Goal: Information Seeking & Learning: Understand process/instructions

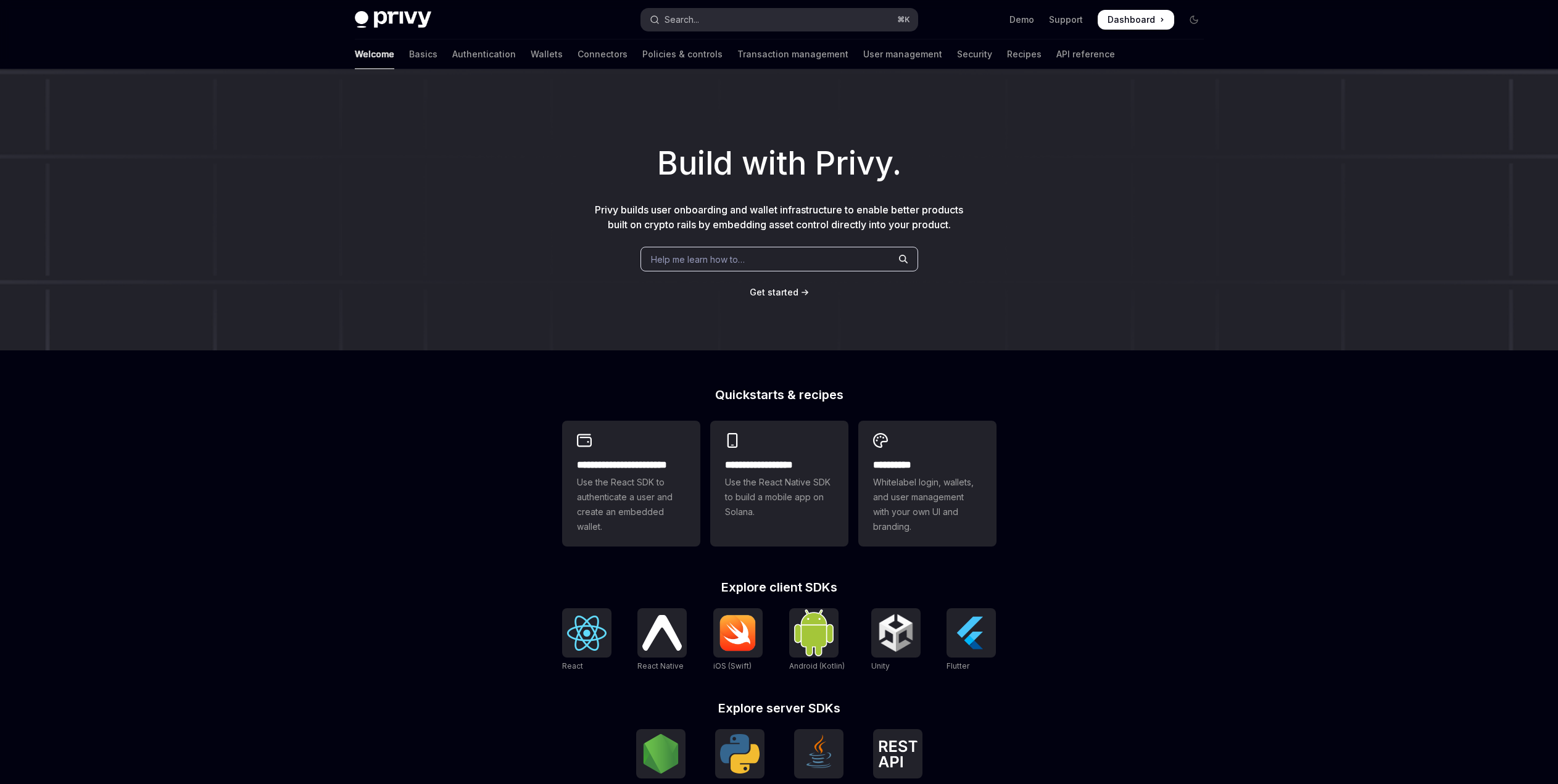
click at [732, 24] on button "Search... ⌘ K" at bounding box center [780, 20] width 277 height 22
click at [643, 66] on link "Policies & controls" at bounding box center [682, 54] width 80 height 29
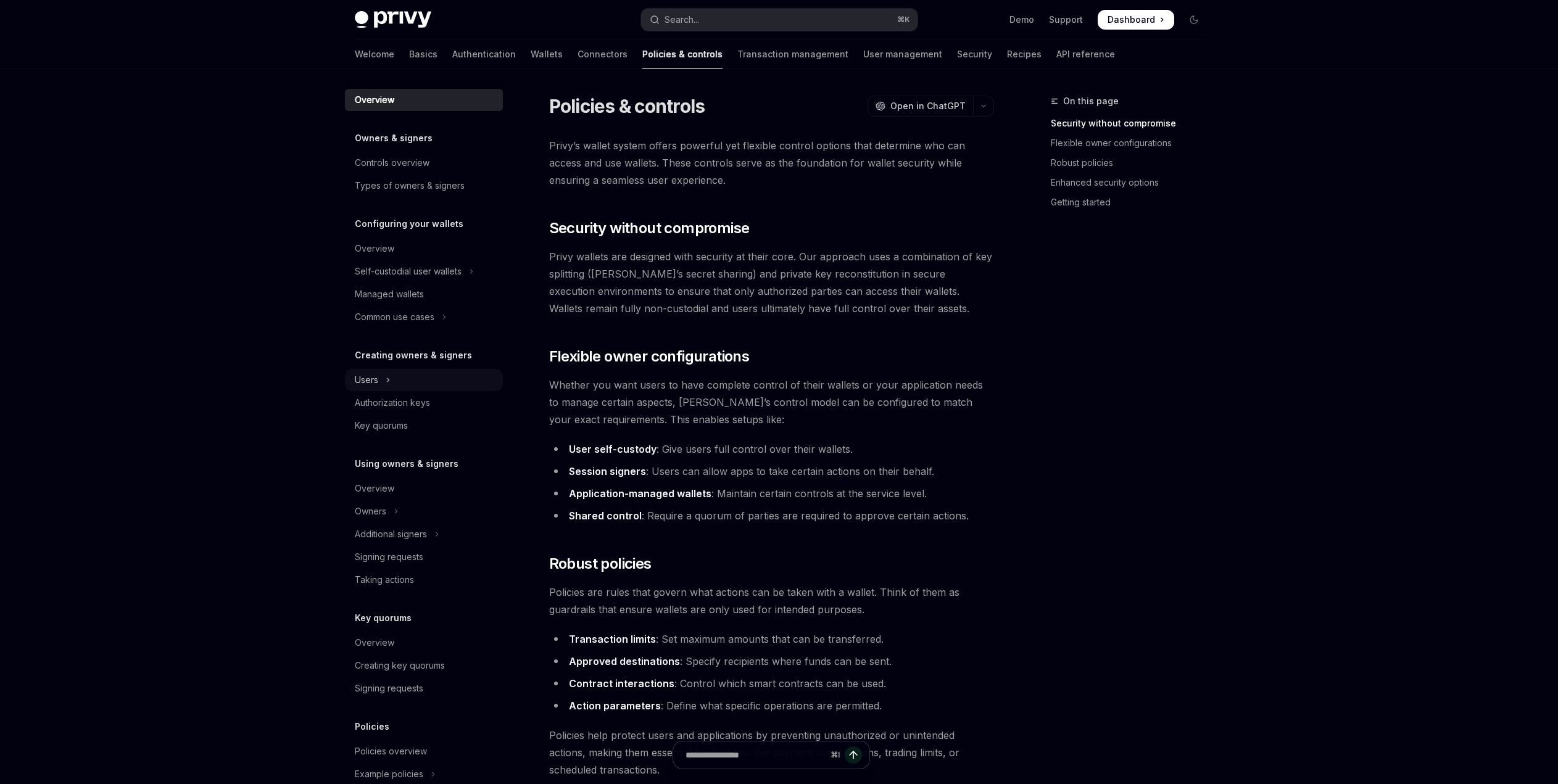
click at [386, 375] on icon "Toggle Users section" at bounding box center [388, 380] width 5 height 15
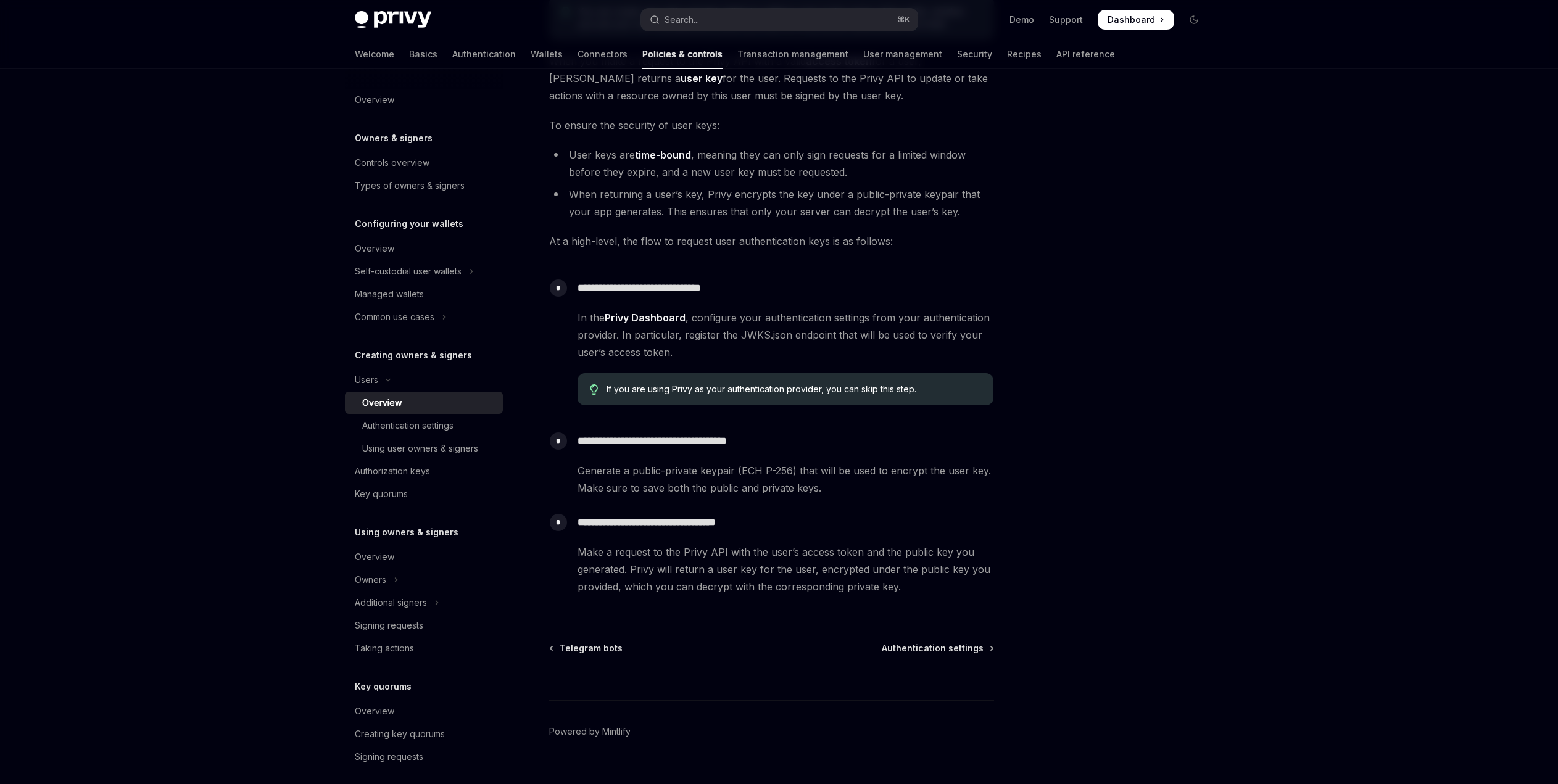
scroll to position [212, 0]
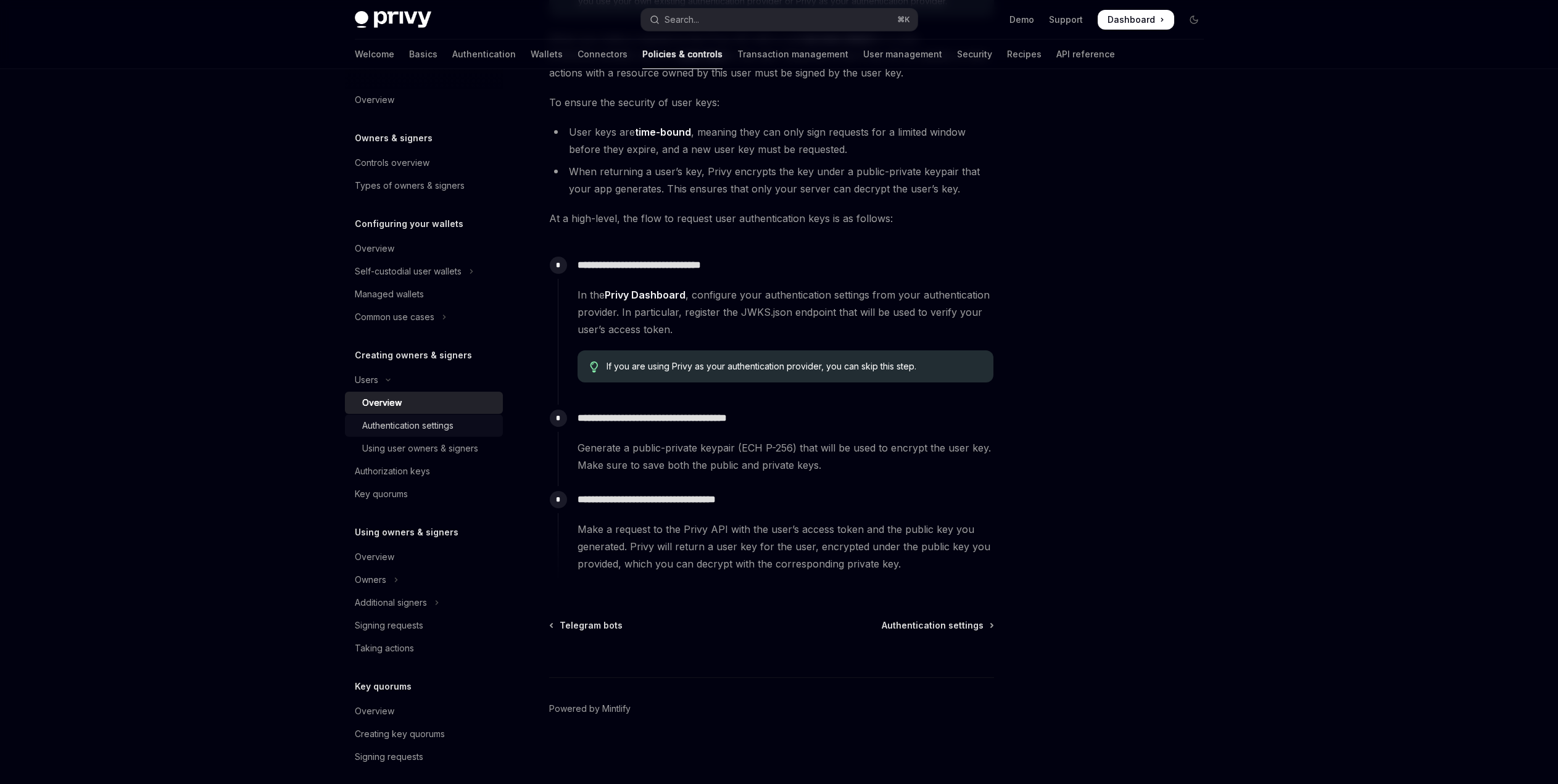
click at [426, 422] on div "Authentication settings" at bounding box center [408, 426] width 91 height 15
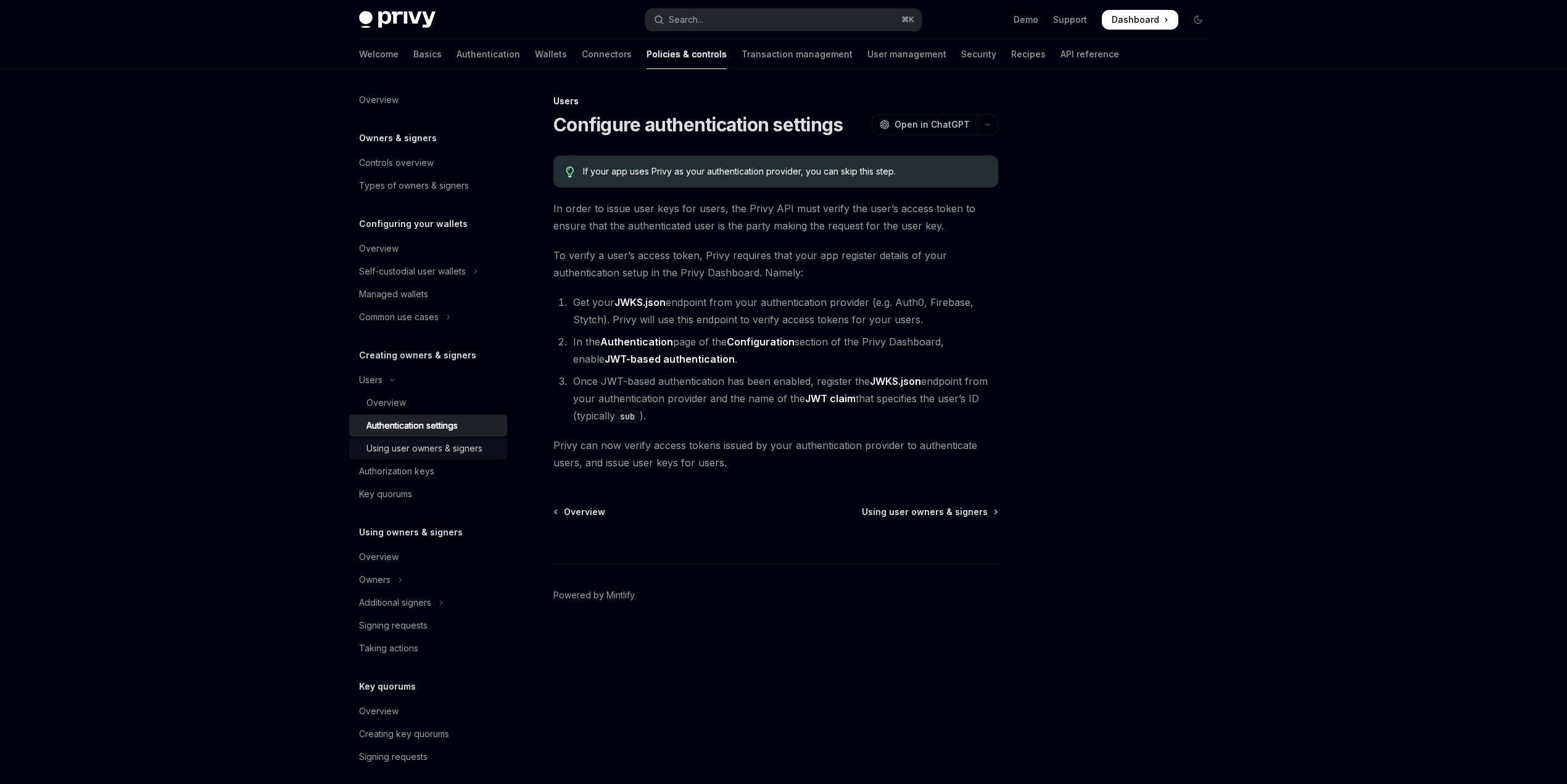
click at [432, 444] on div "Using user owners & signers" at bounding box center [424, 448] width 116 height 15
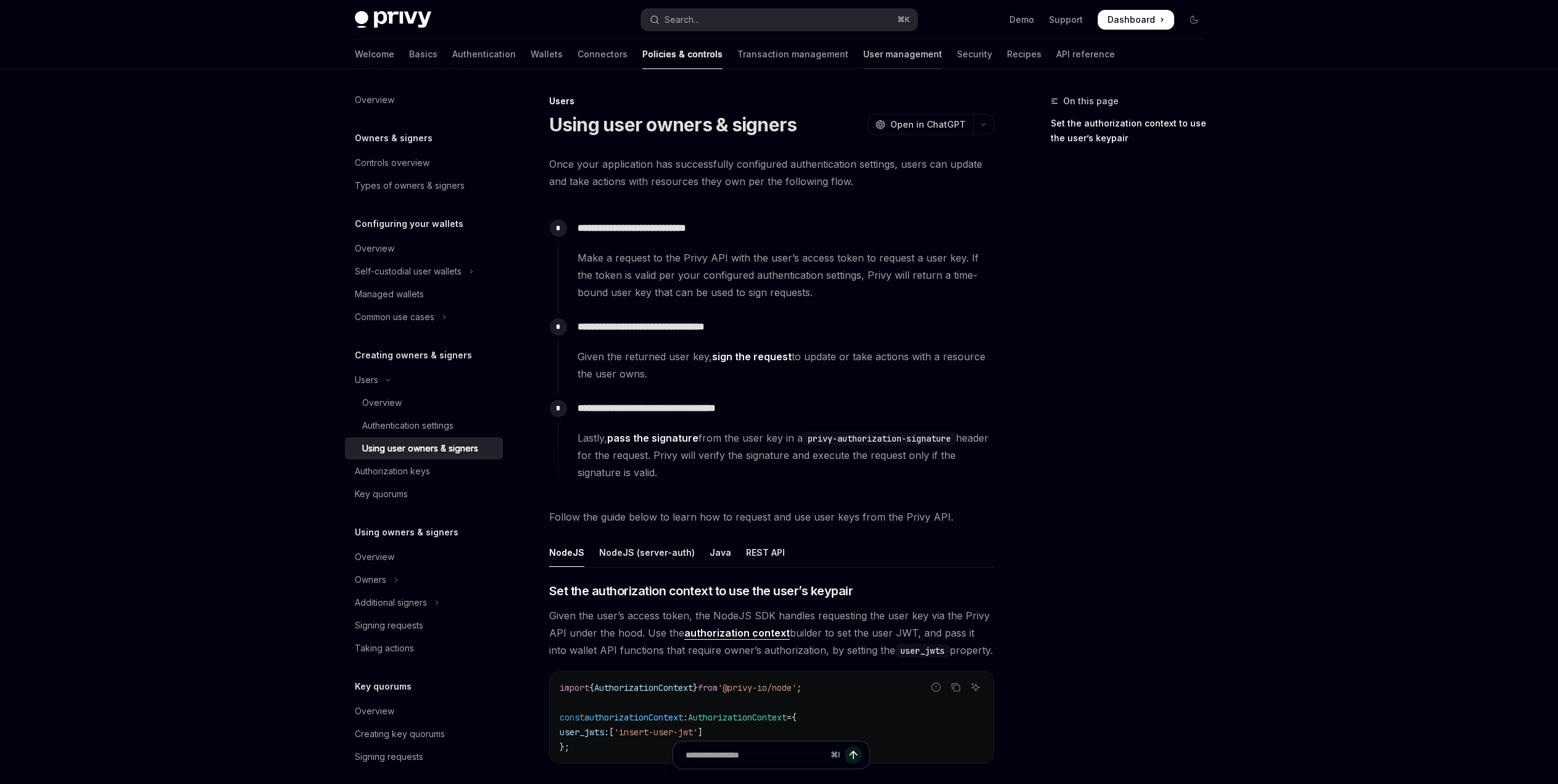
click at [863, 47] on link "User management" at bounding box center [902, 54] width 79 height 29
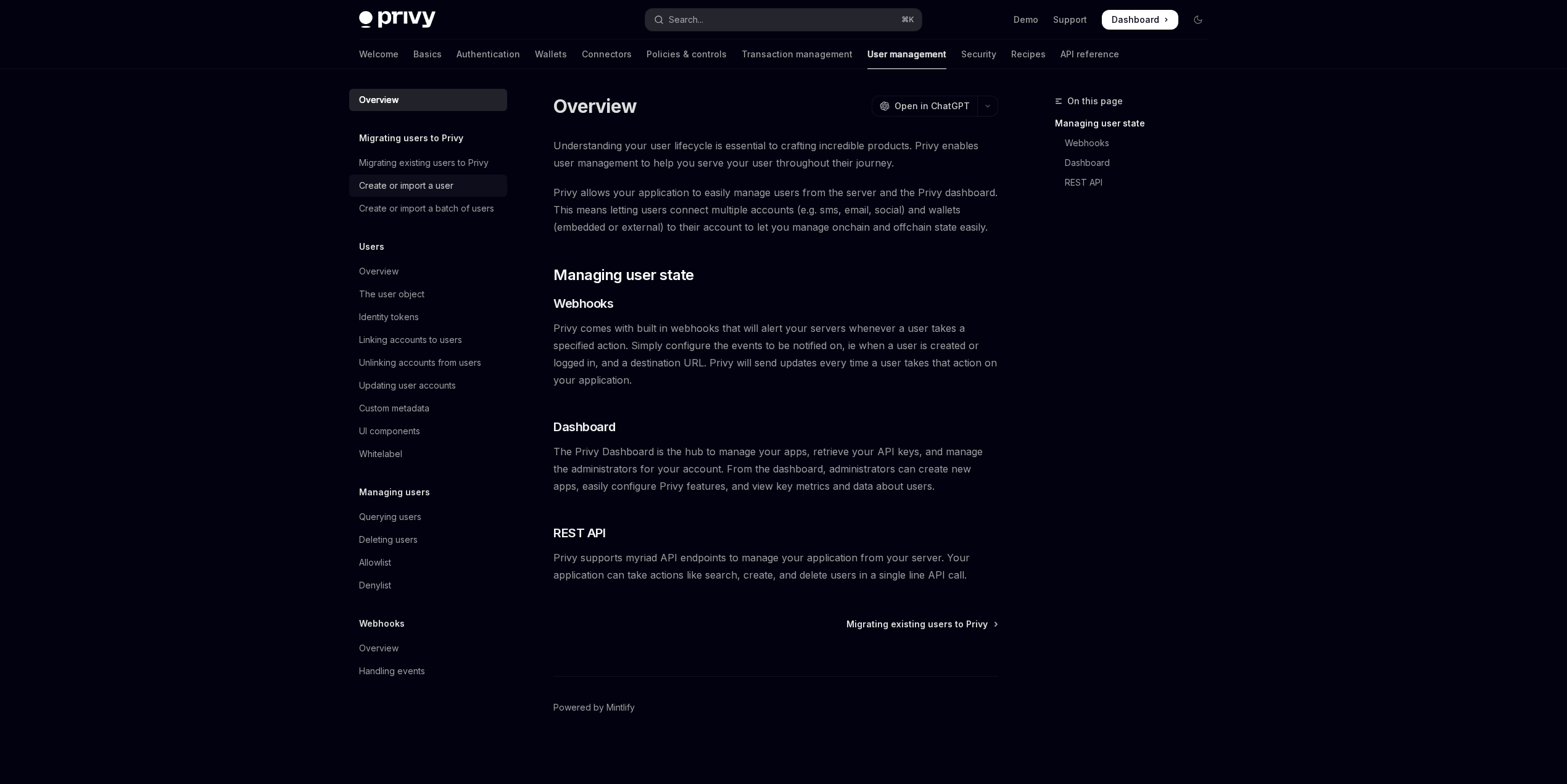
click at [468, 186] on div "Create or import a user" at bounding box center [429, 186] width 140 height 15
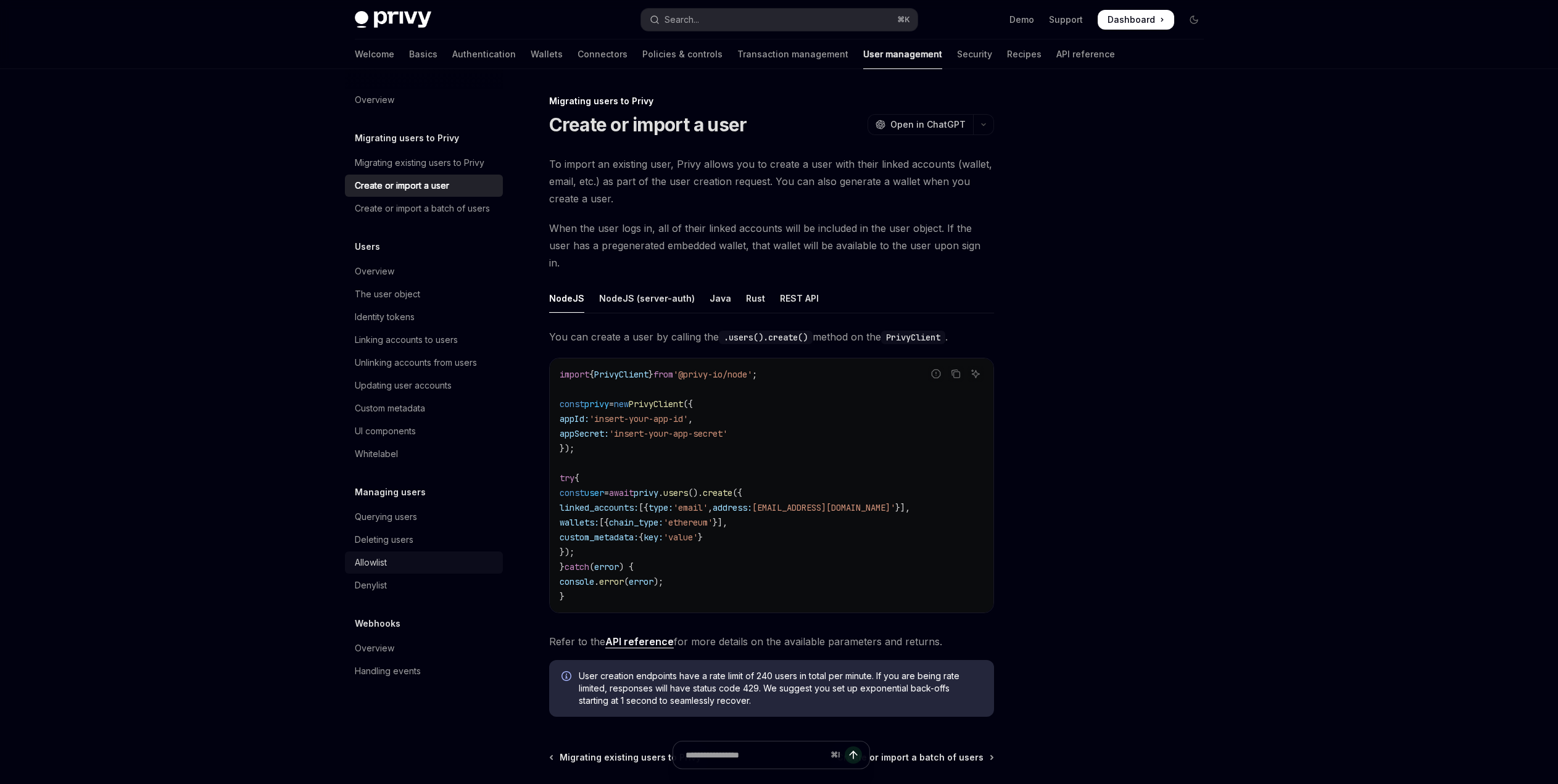
click at [394, 561] on div "Allowlist" at bounding box center [425, 563] width 140 height 15
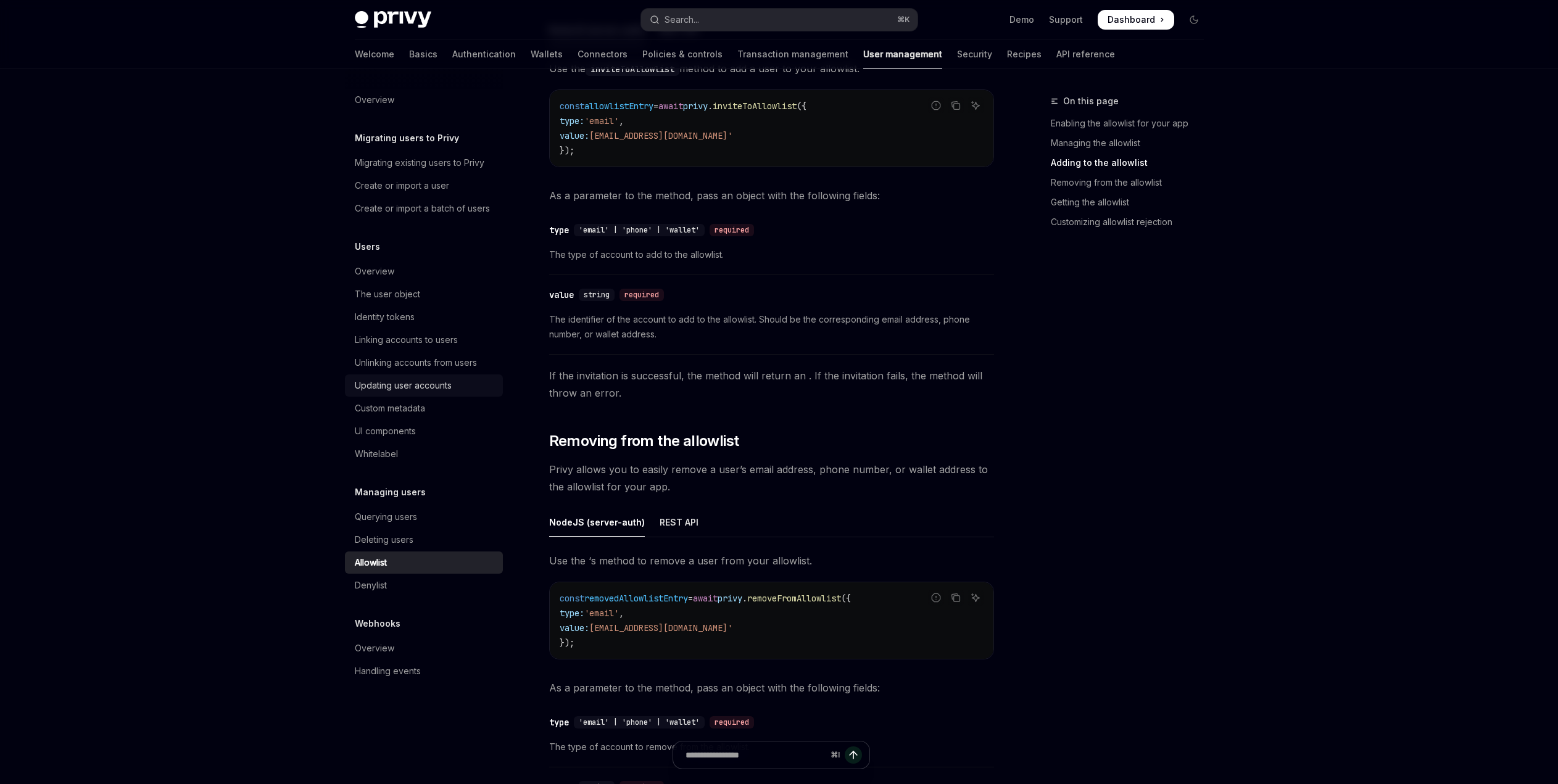
scroll to position [1119, 0]
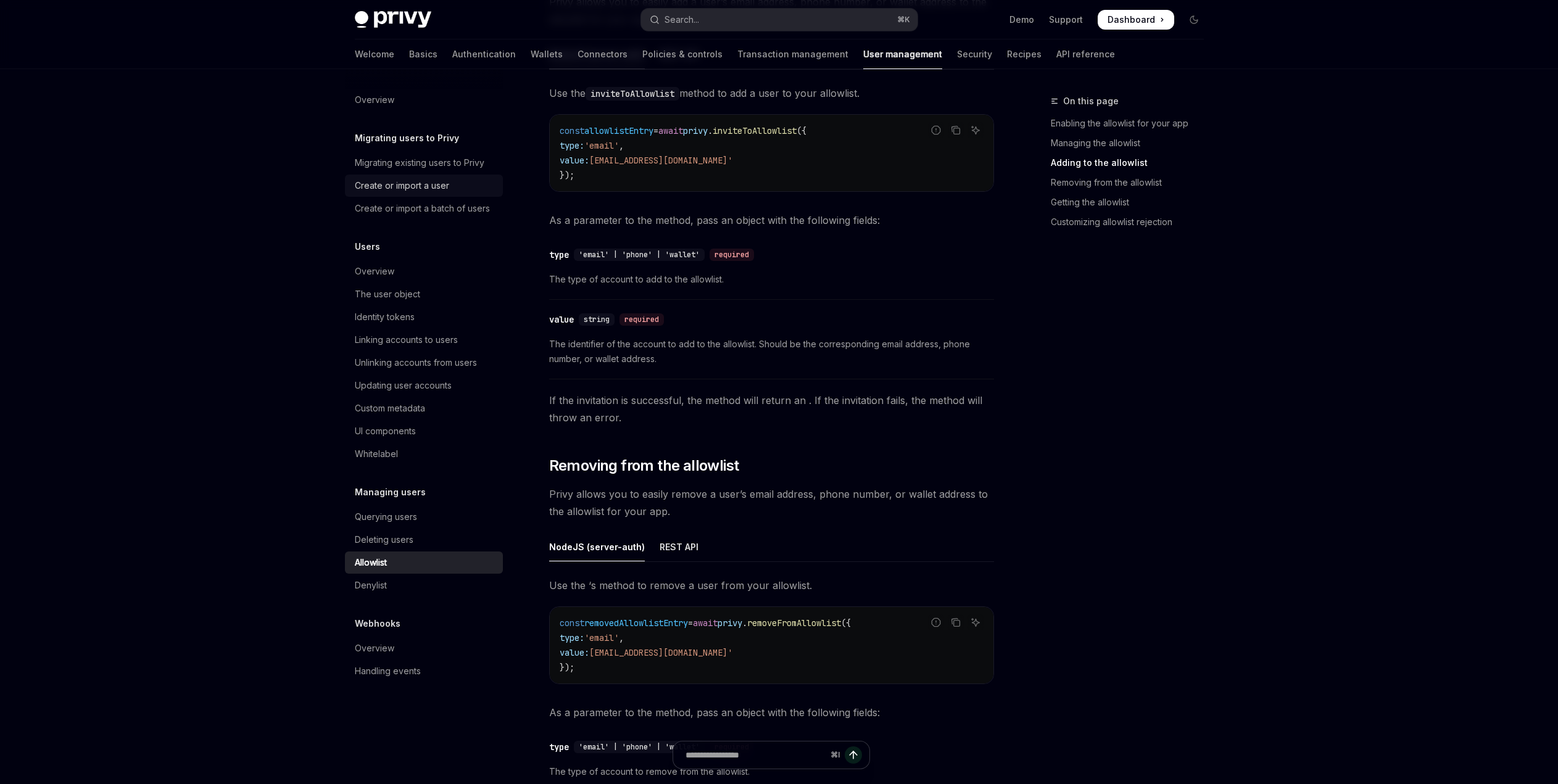
click at [432, 186] on div "Create or import a user" at bounding box center [402, 186] width 95 height 15
type textarea "*"
